Goal: Book appointment/travel/reservation

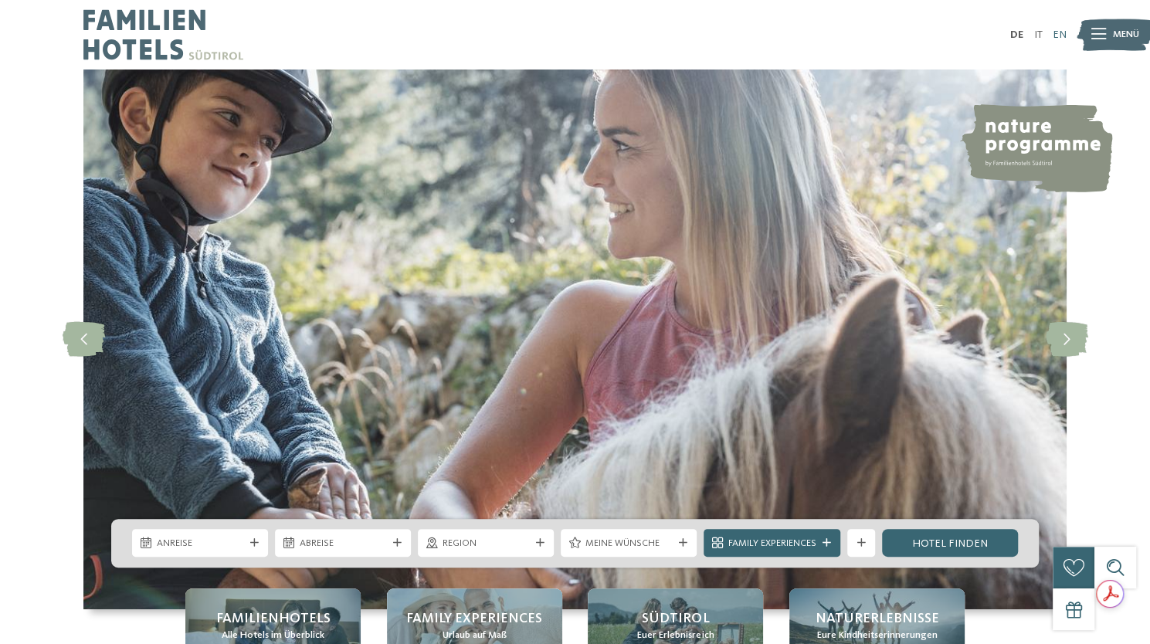
click at [1058, 34] on link "EN" at bounding box center [1060, 34] width 14 height 11
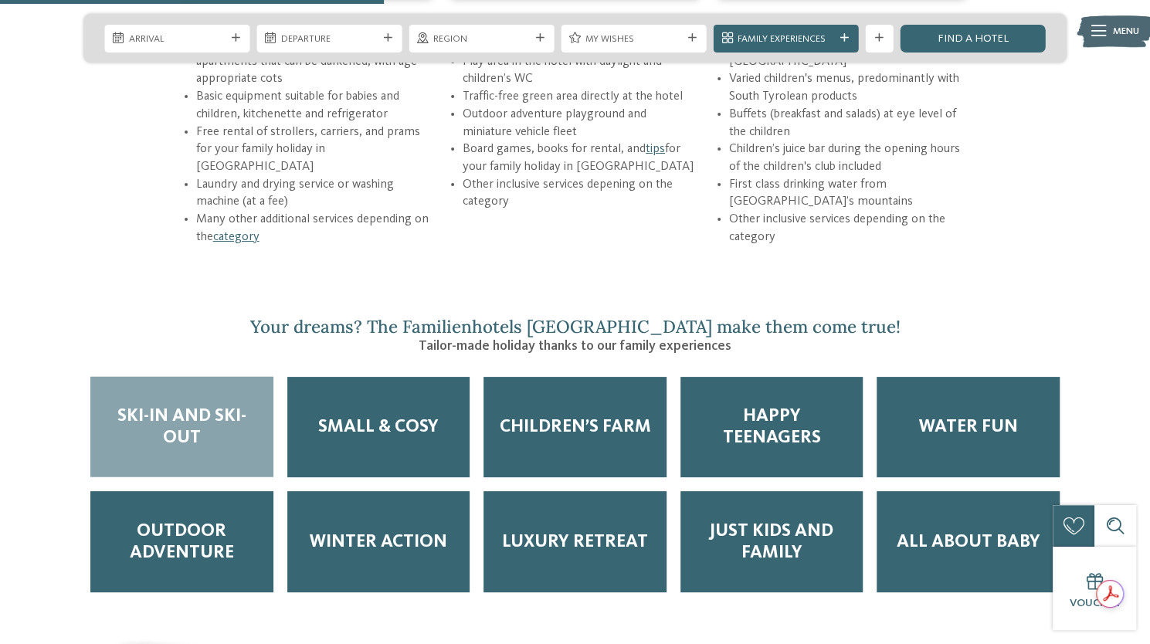
scroll to position [2163, 0]
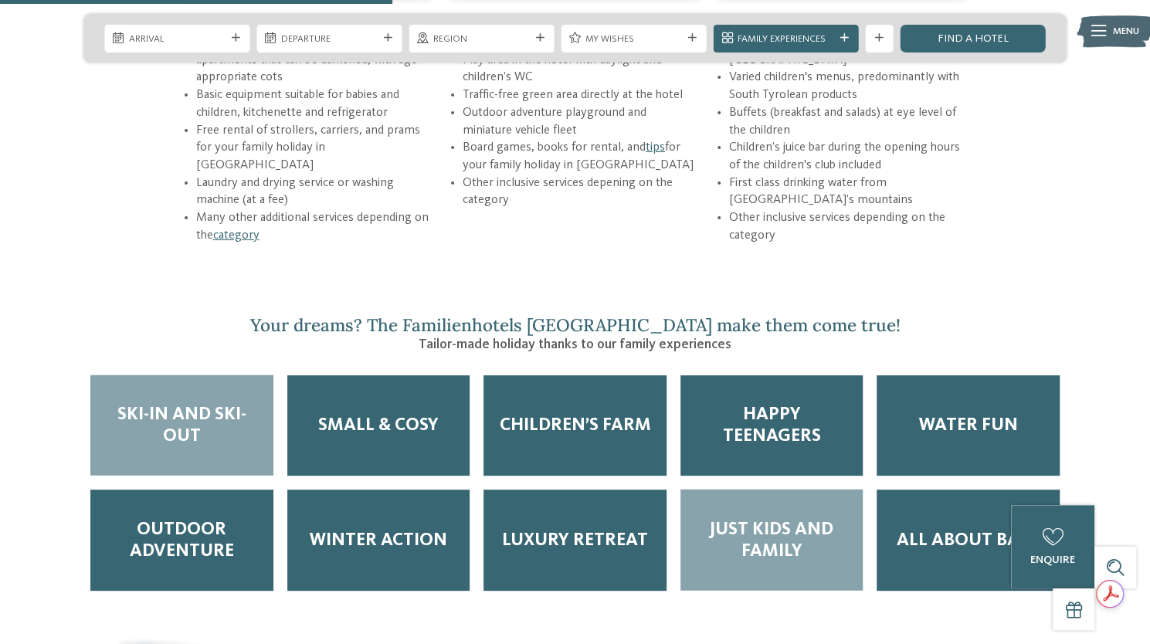
click at [778, 519] on span "Just Kids and Family" at bounding box center [772, 540] width 155 height 43
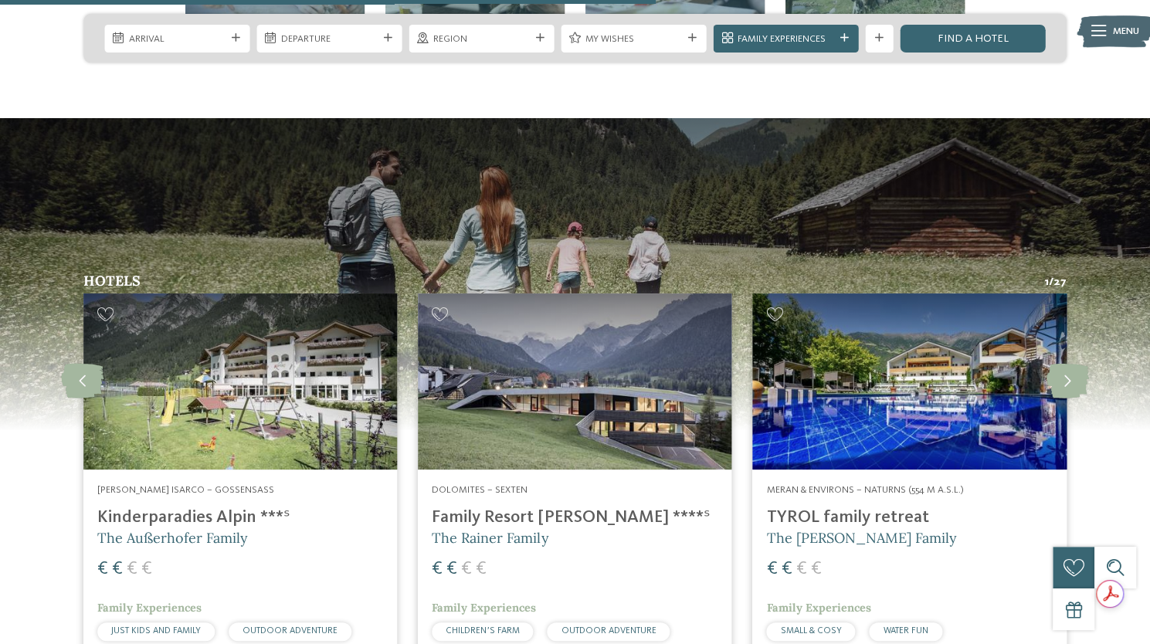
scroll to position [3631, 0]
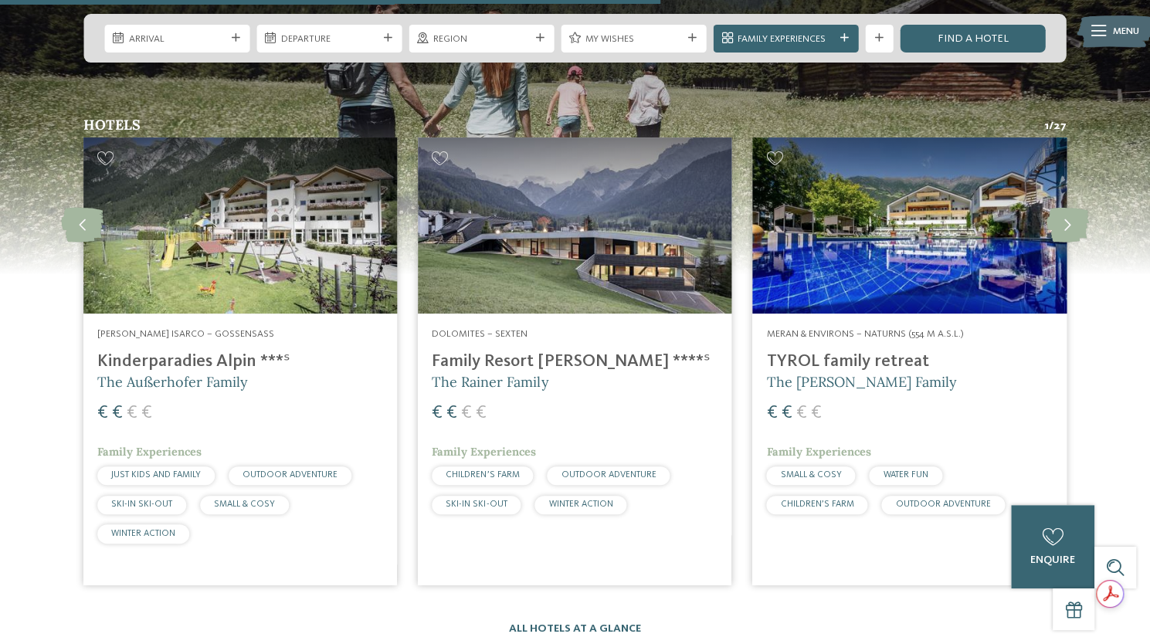
click at [530, 199] on img at bounding box center [575, 226] width 314 height 176
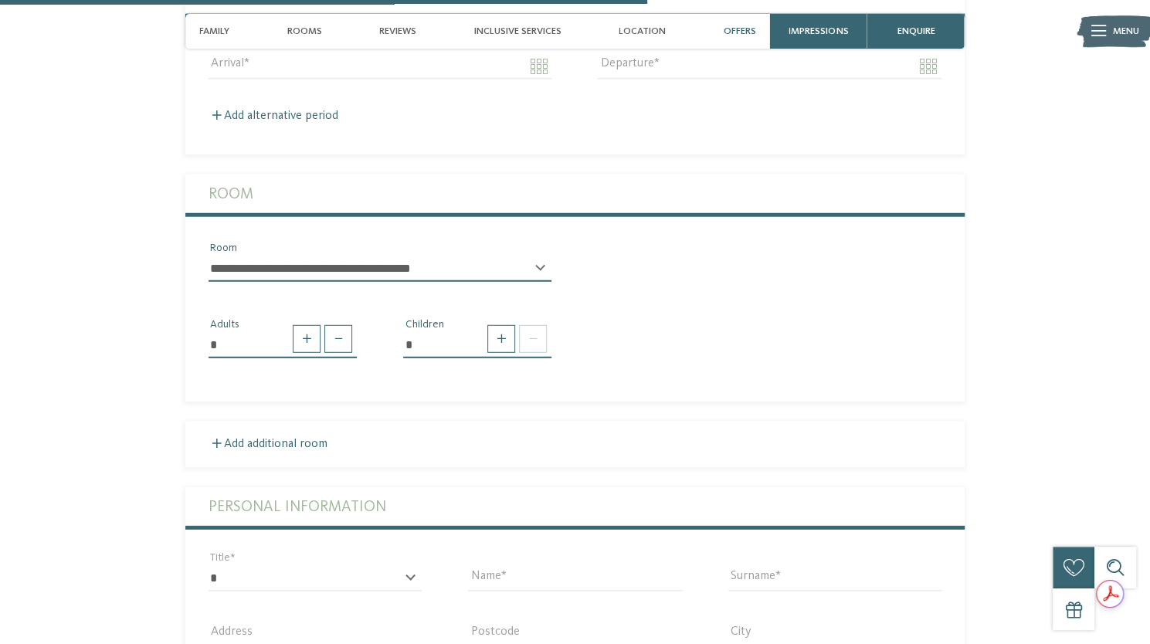
scroll to position [2627, 0]
